Goal: Complete application form: Complete application form

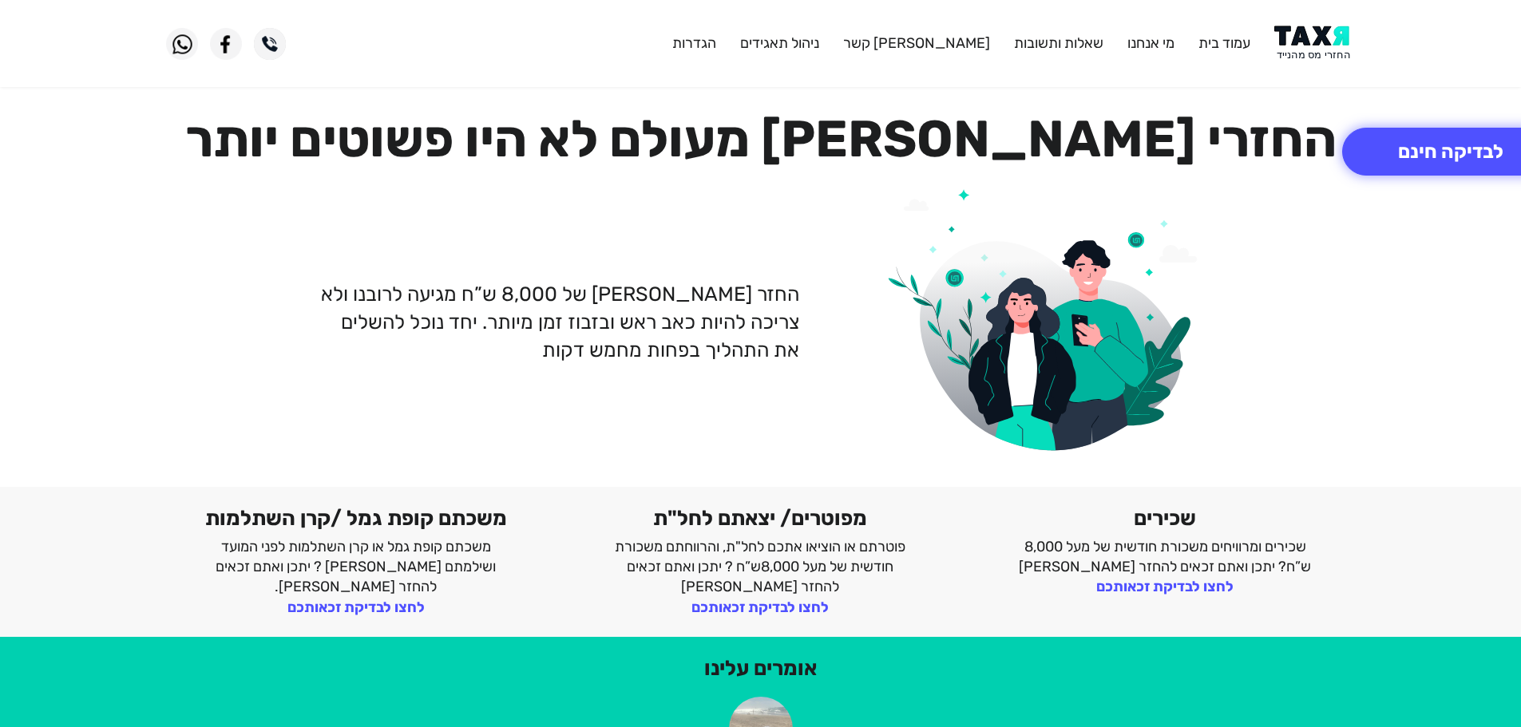
click at [1306, 52] on img at bounding box center [1314, 44] width 81 height 36
click at [1412, 153] on button "לבדיקה חינם" at bounding box center [1450, 152] width 217 height 48
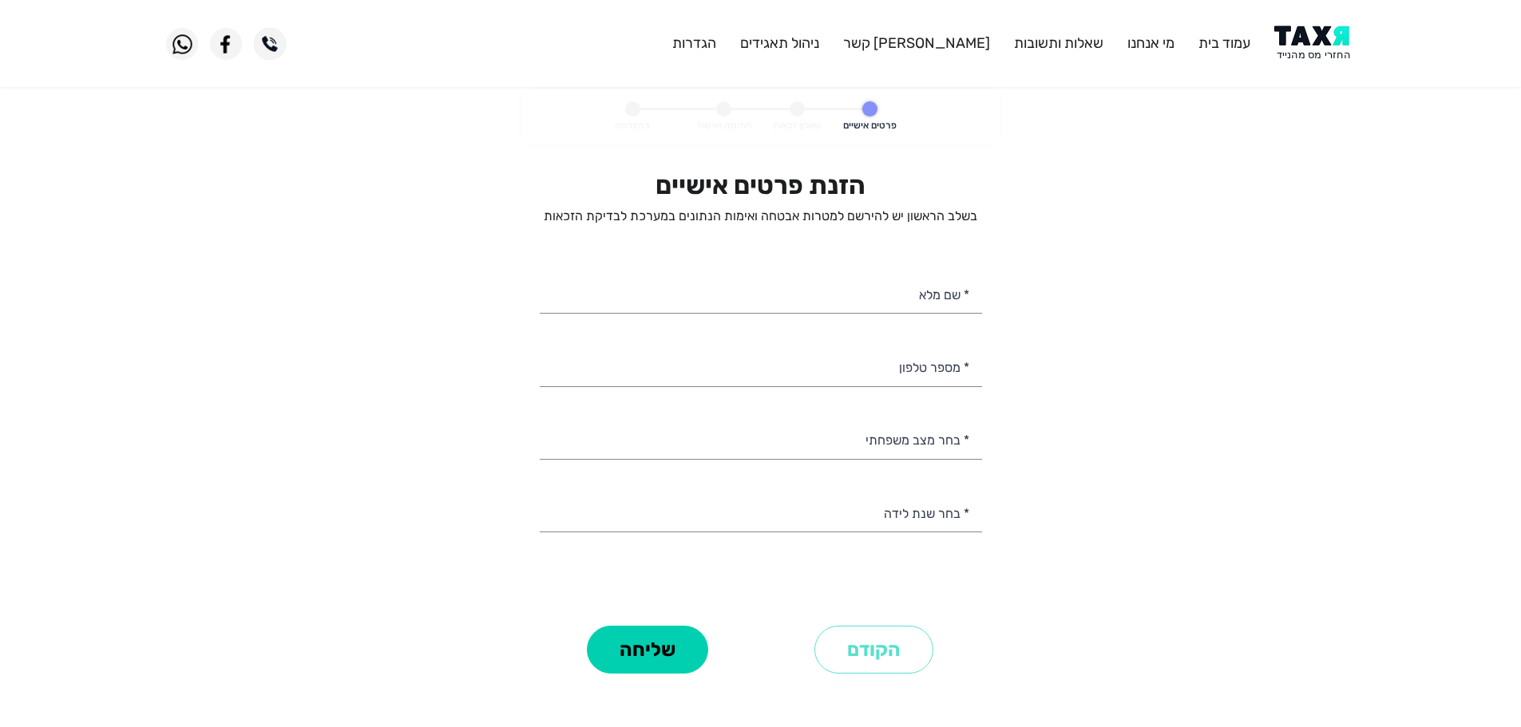
select select
click at [932, 379] on input "* מספר טלפון" at bounding box center [761, 366] width 442 height 41
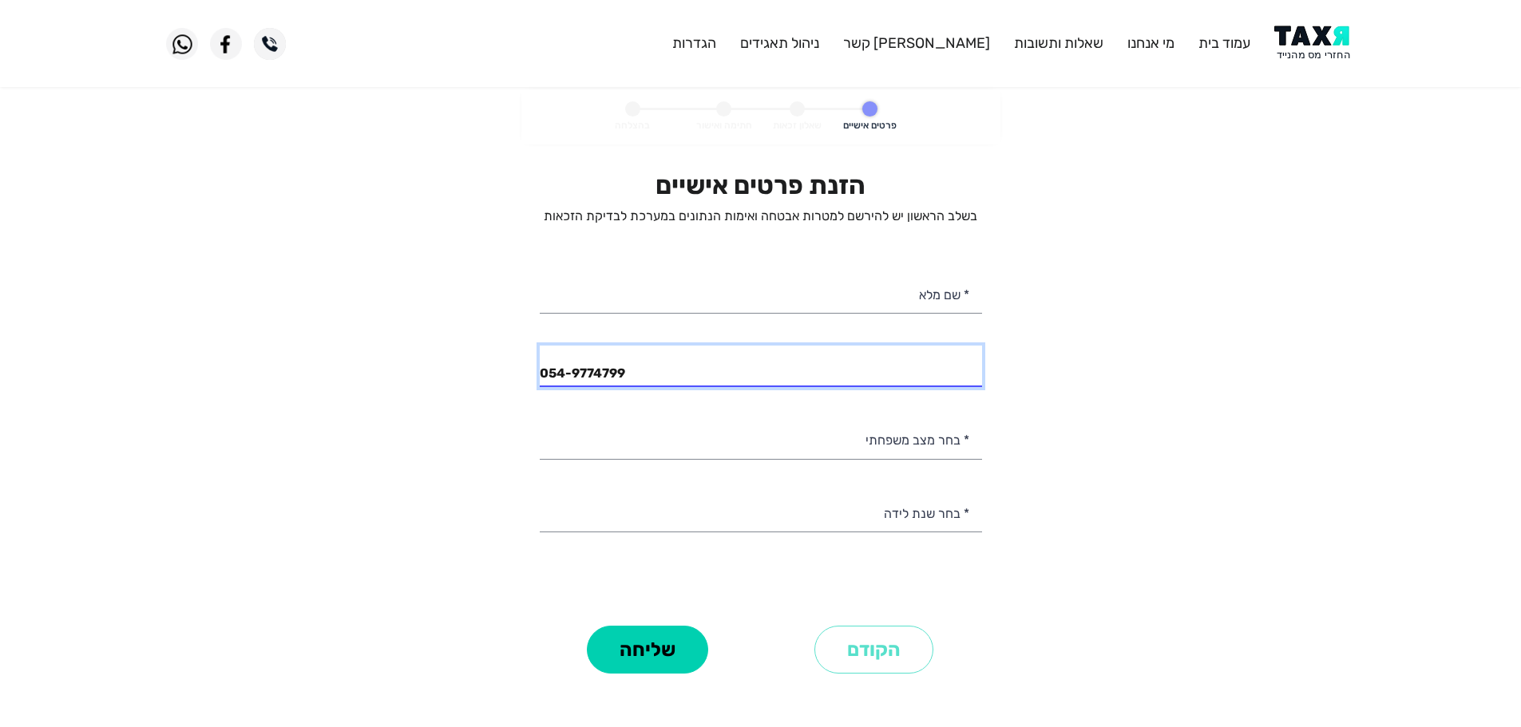
type input "054-9774799"
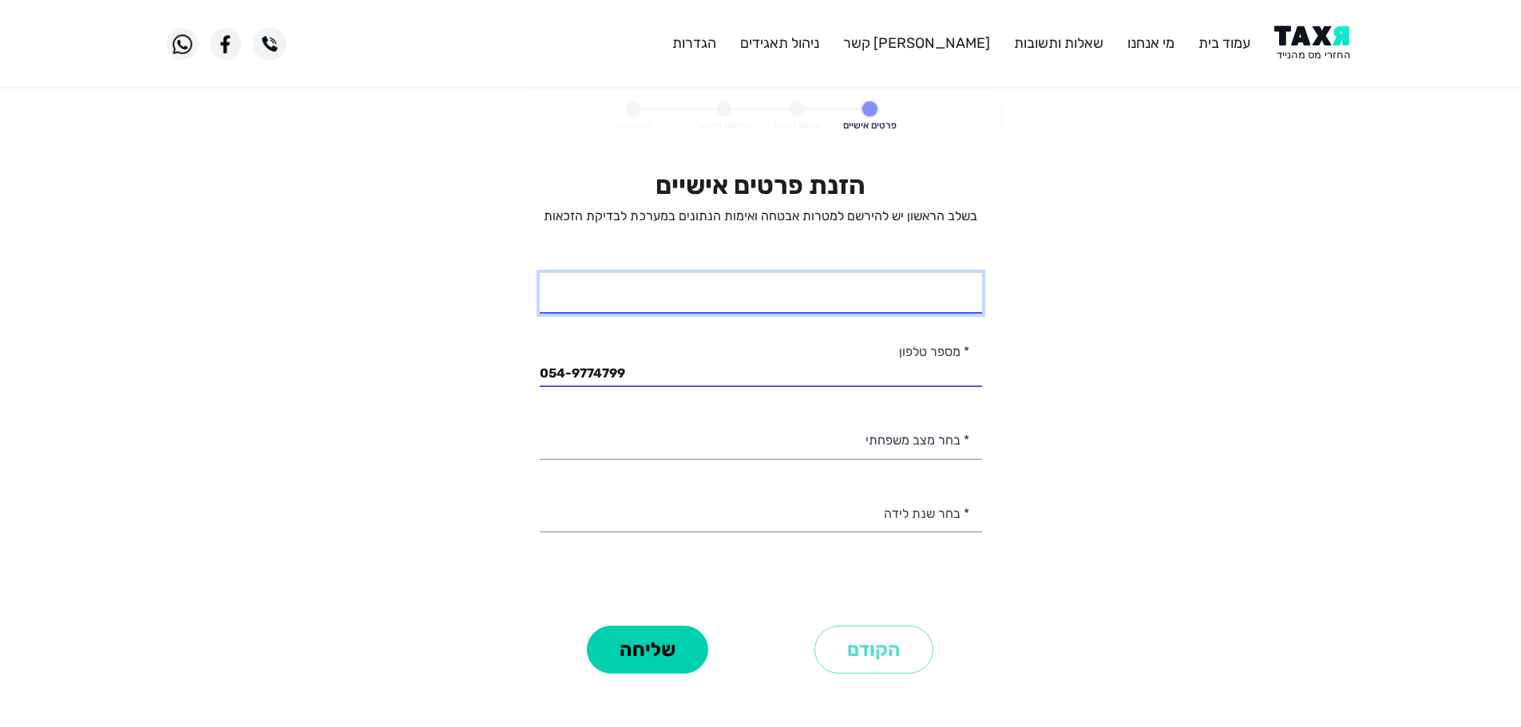
click at [906, 302] on input "* שם מלא" at bounding box center [761, 293] width 442 height 41
type input "יובל"
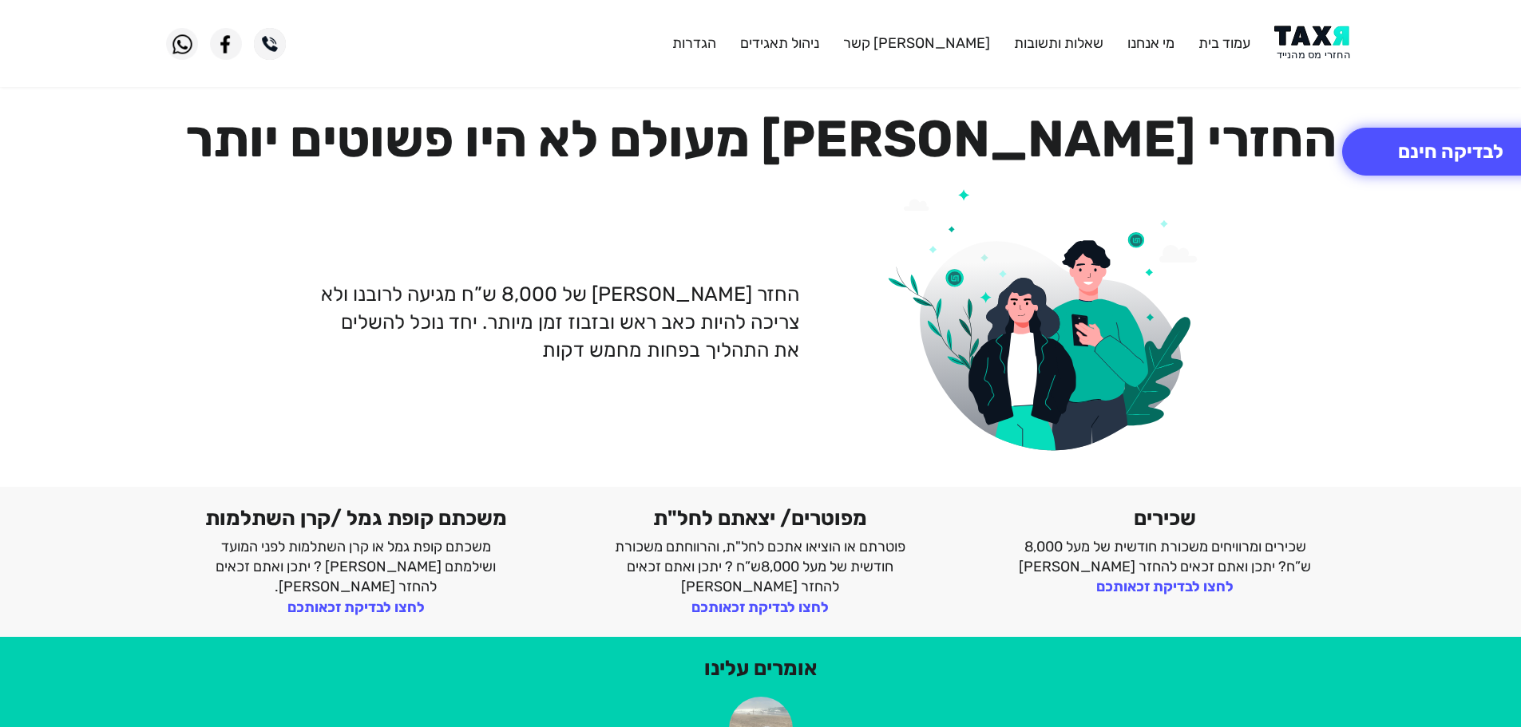
click at [1309, 46] on img at bounding box center [1314, 44] width 81 height 36
click at [1413, 146] on button "לבדיקה חינם" at bounding box center [1450, 152] width 217 height 48
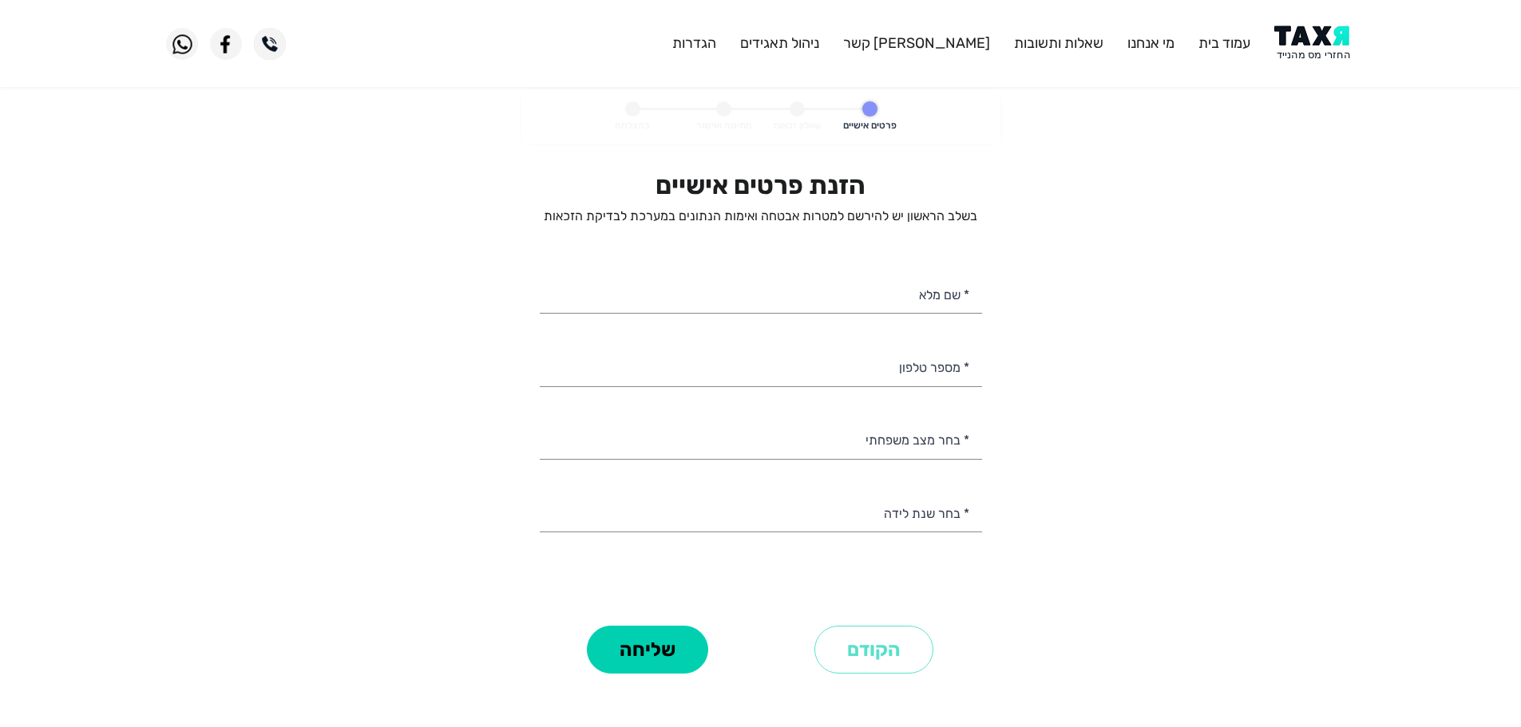
click at [1318, 52] on img at bounding box center [1314, 44] width 81 height 36
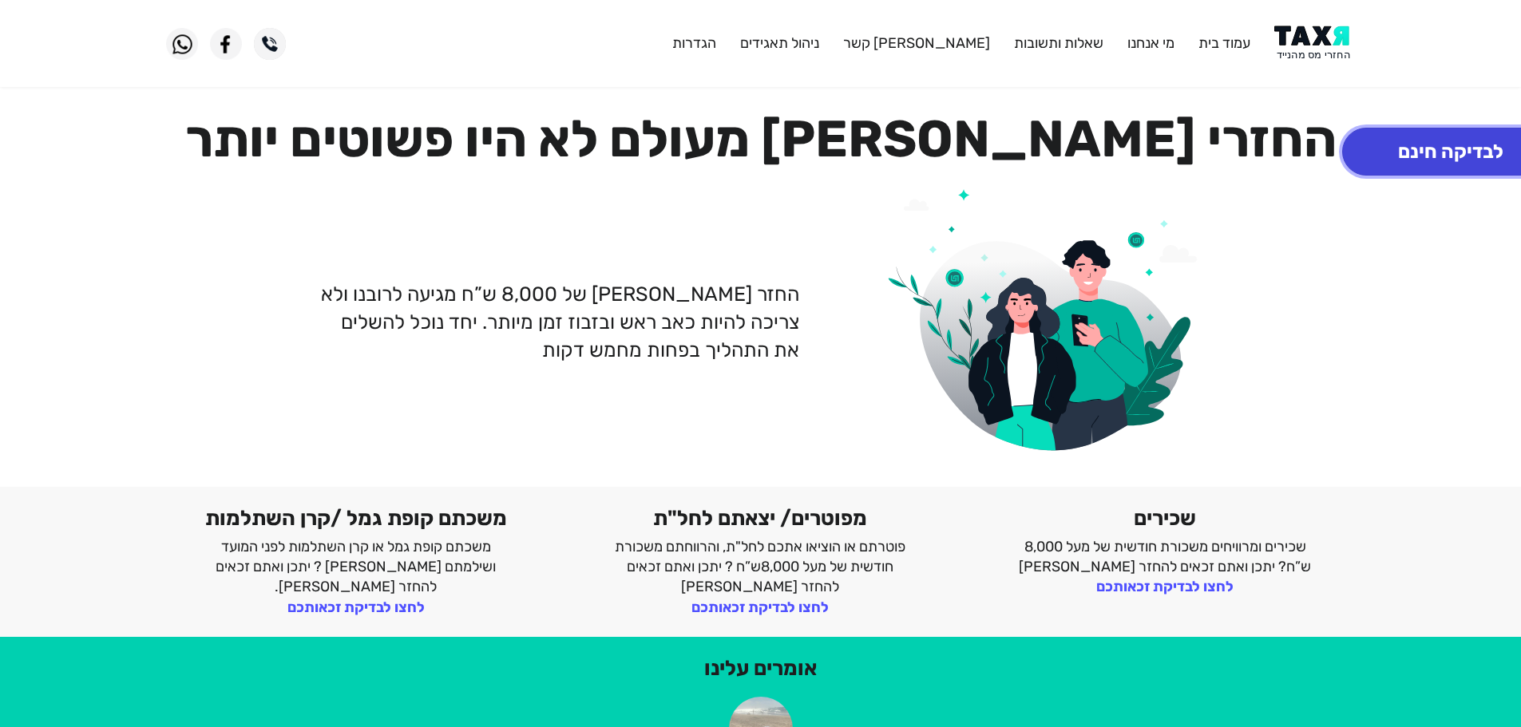
click at [1403, 147] on button "לבדיקה חינם" at bounding box center [1450, 152] width 217 height 48
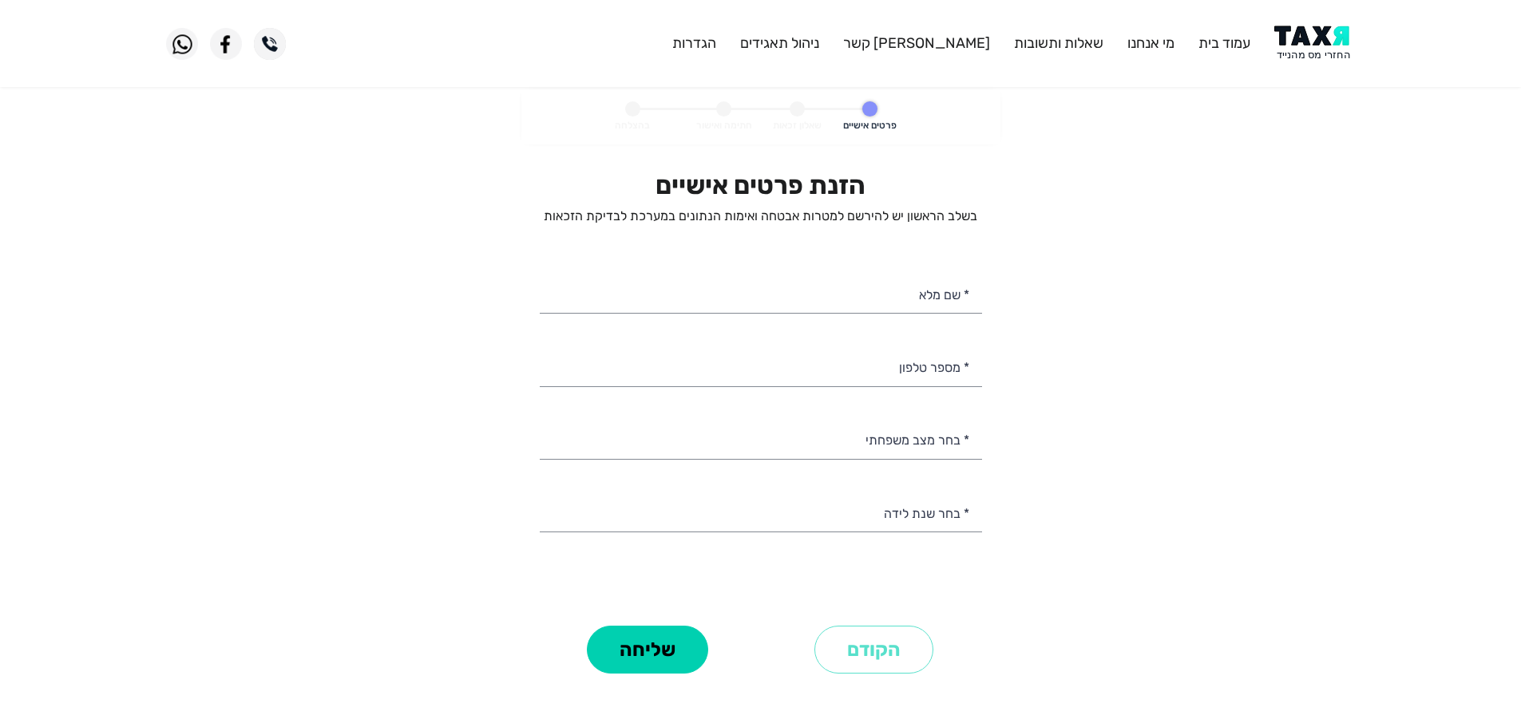
select select
click at [940, 373] on input "* מספר טלפון" at bounding box center [761, 366] width 442 height 41
click at [1307, 45] on img at bounding box center [1314, 44] width 81 height 36
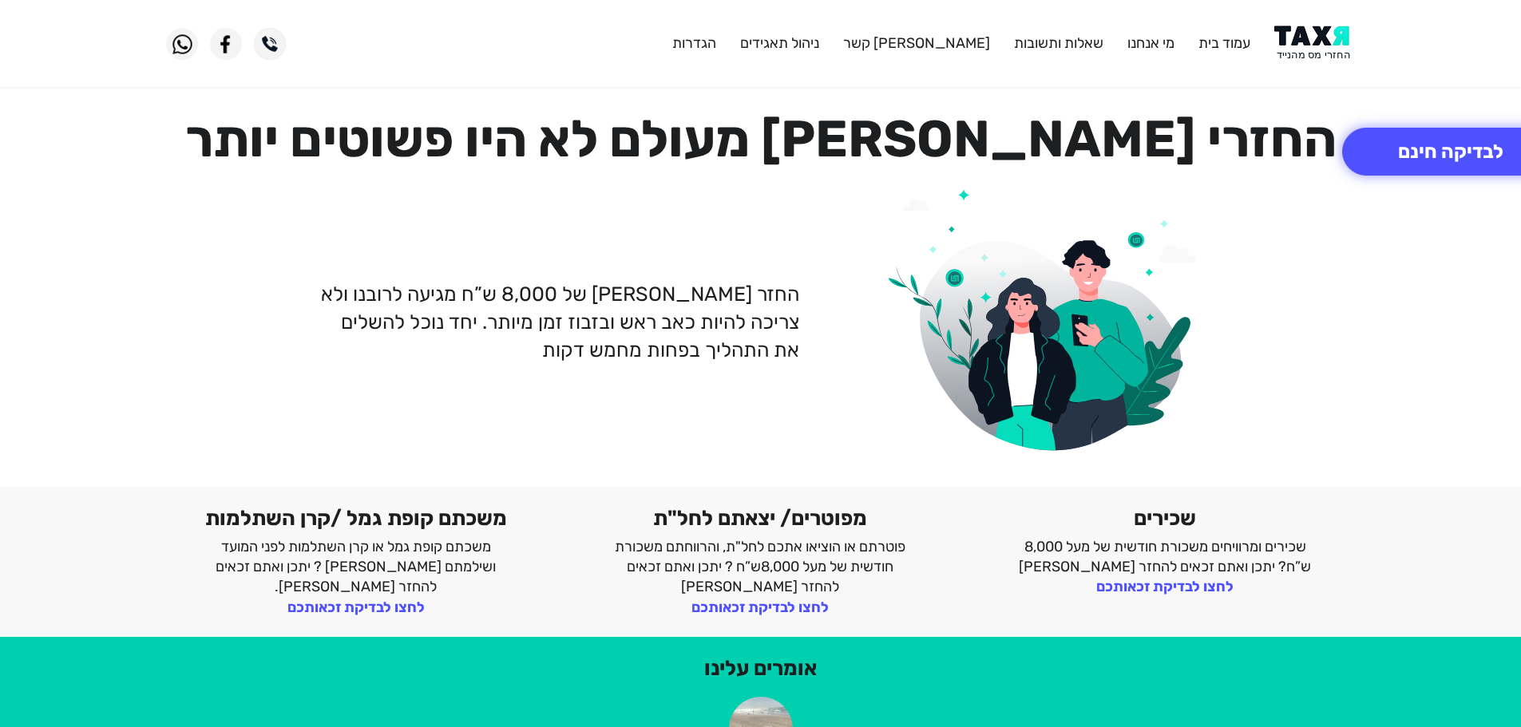
click at [1294, 48] on img at bounding box center [1314, 44] width 81 height 36
